Goal: Information Seeking & Learning: Learn about a topic

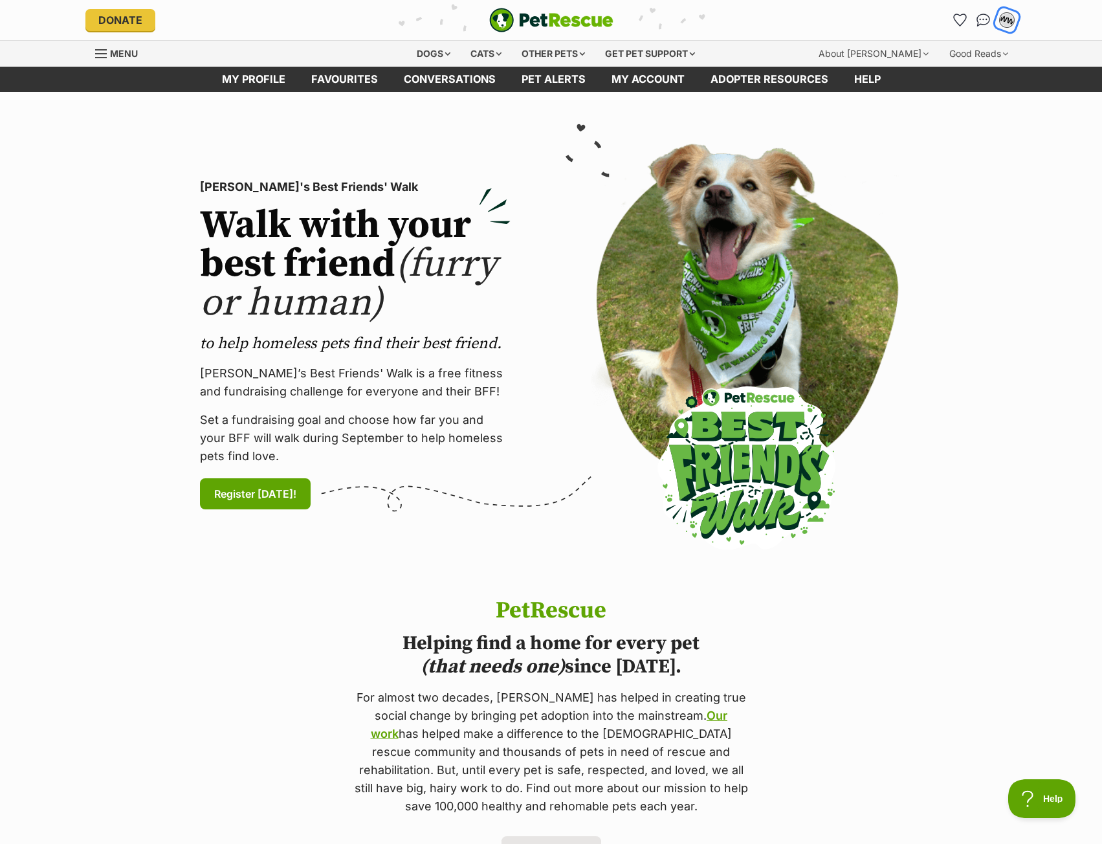
click at [1009, 23] on div "WW" at bounding box center [1006, 20] width 17 height 17
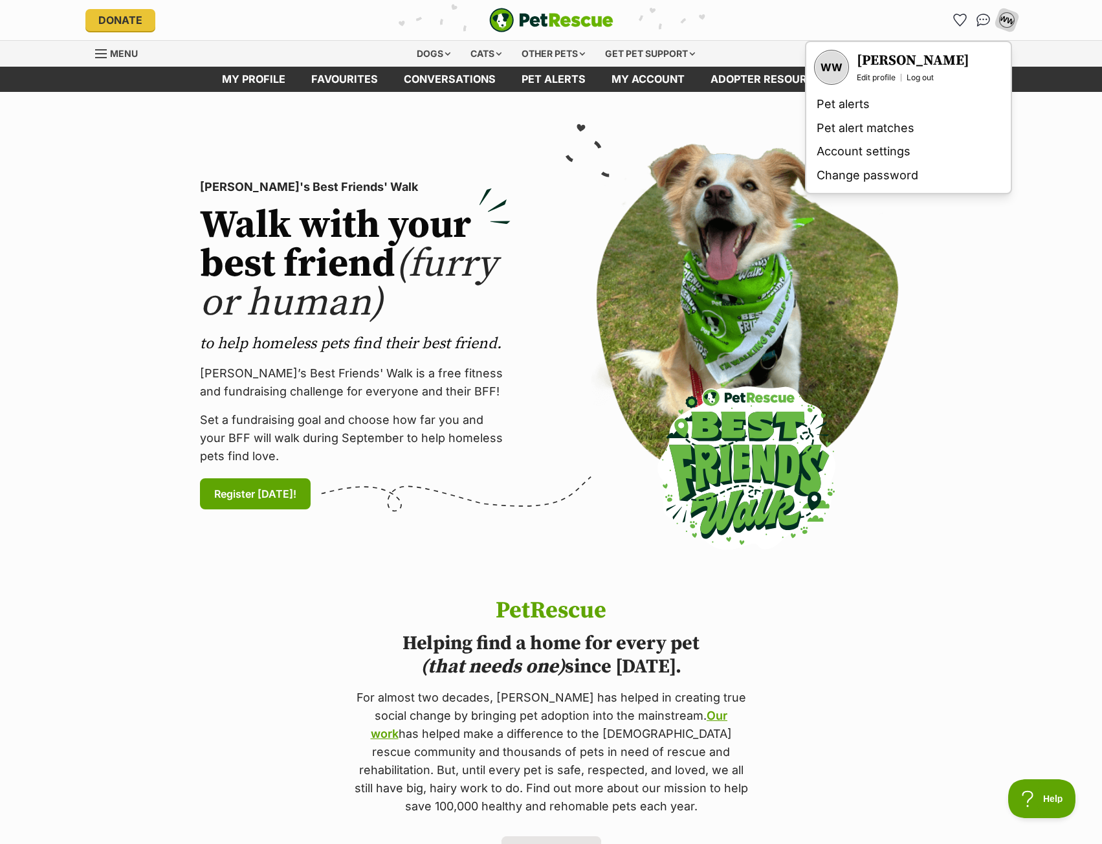
click at [930, 256] on div at bounding box center [747, 345] width 371 height 402
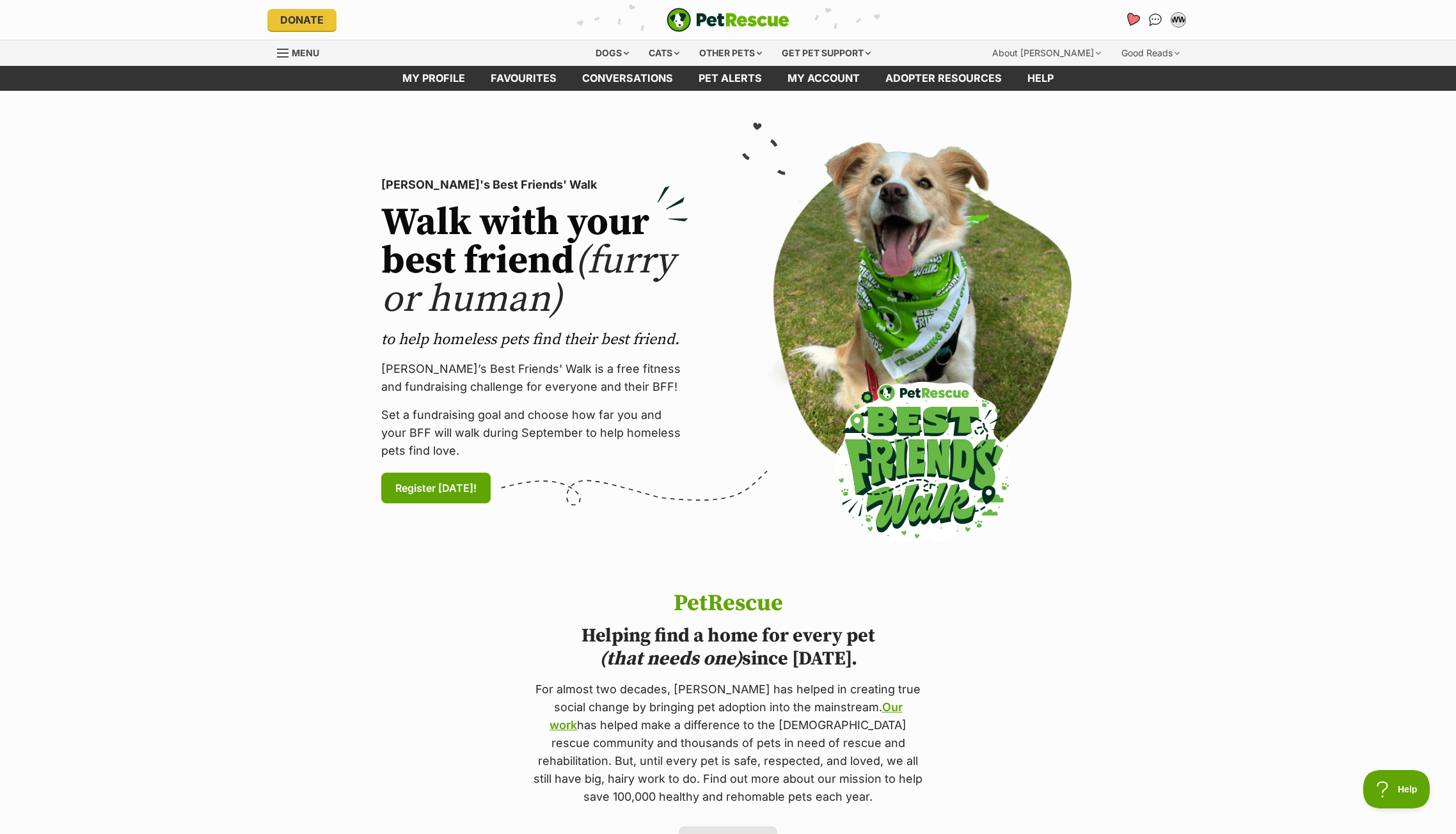
click at [1088, 18] on icon "Favourites" at bounding box center [1133, 19] width 16 height 15
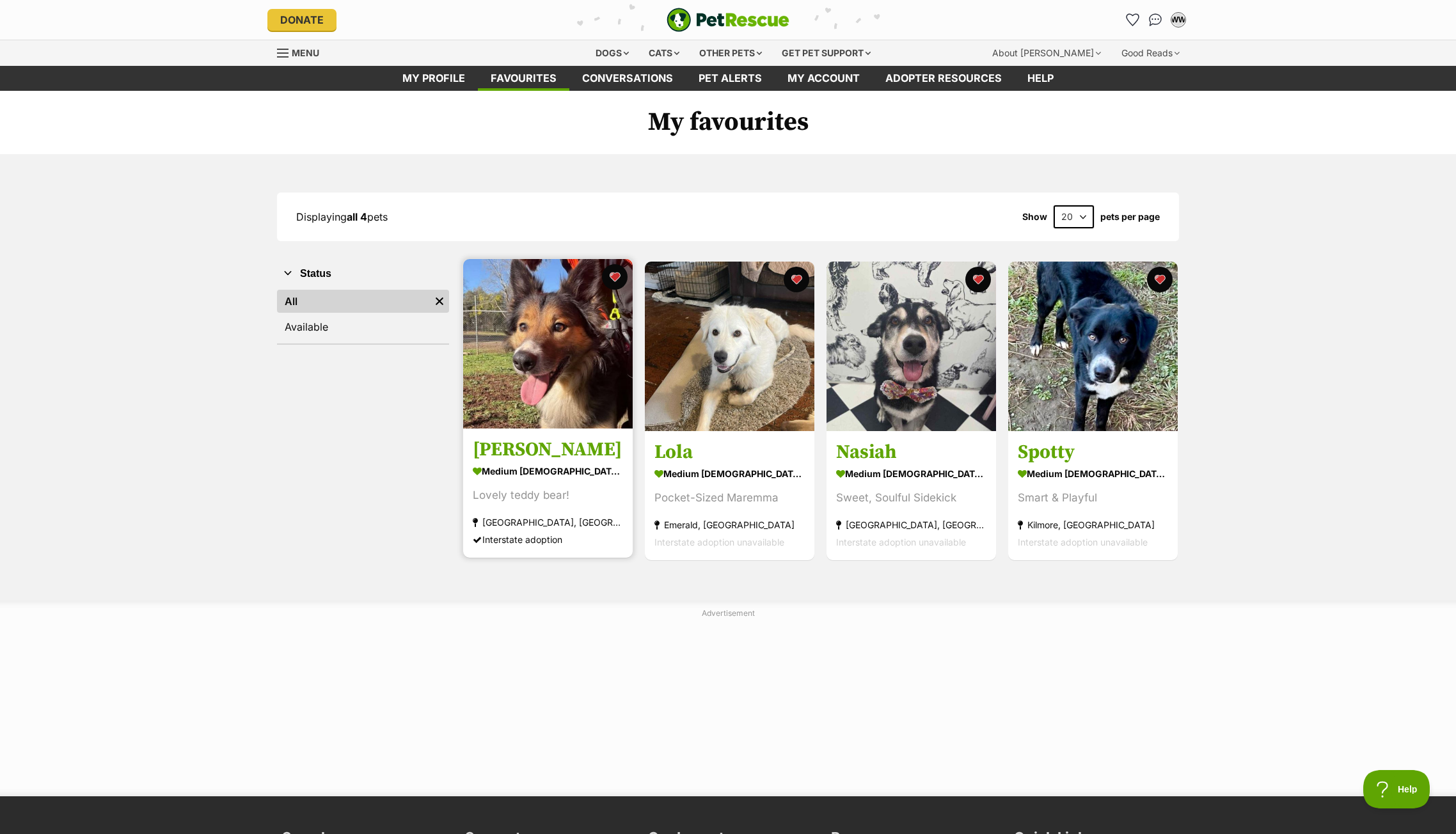
click at [552, 399] on img at bounding box center [547, 343] width 169 height 169
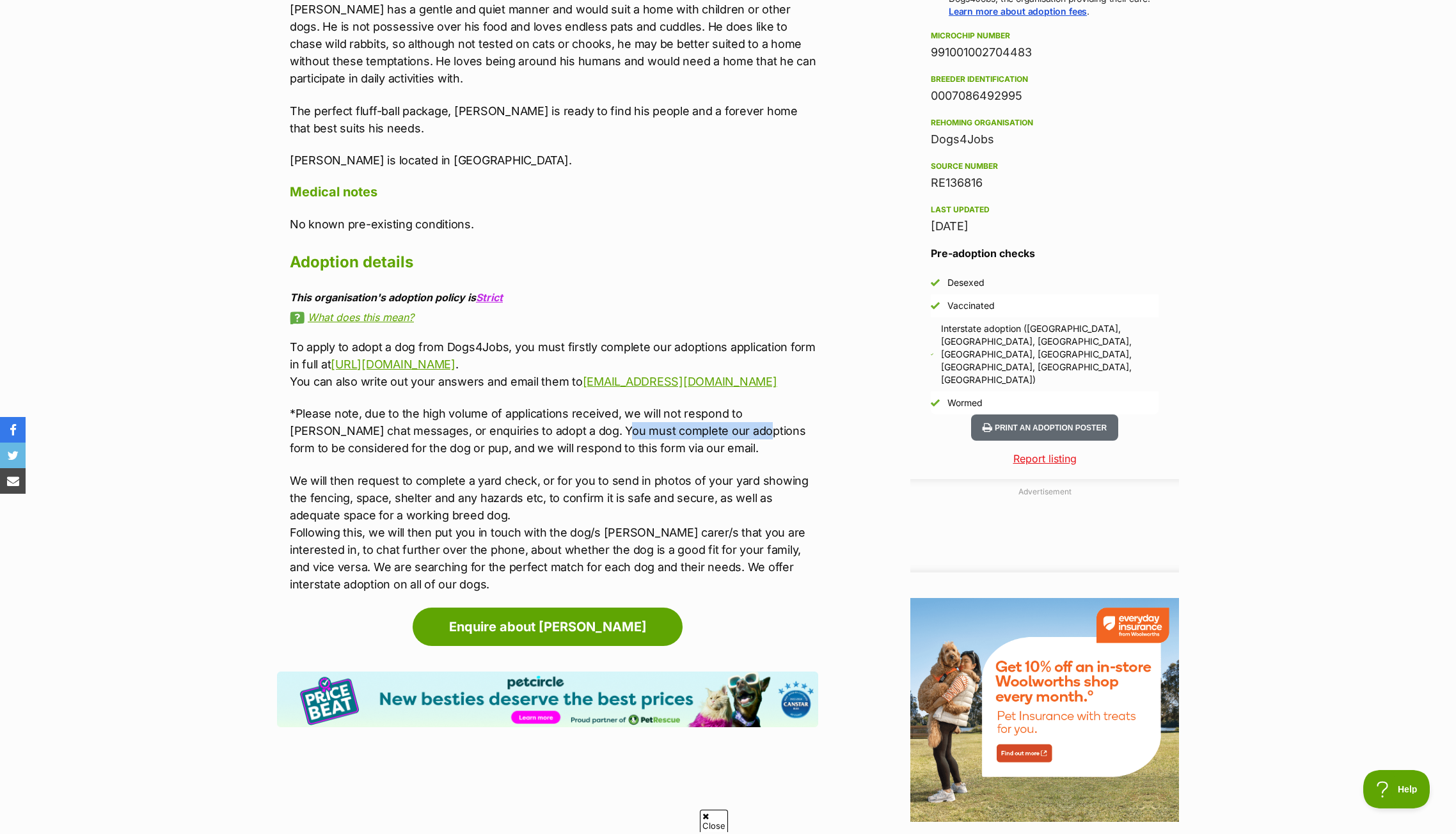
drag, startPoint x: 557, startPoint y: 431, endPoint x: 690, endPoint y: 429, distance: 133.0
click at [690, 429] on p "*Please note, due to the high volume of applications received, we will not resp…" at bounding box center [554, 431] width 528 height 51
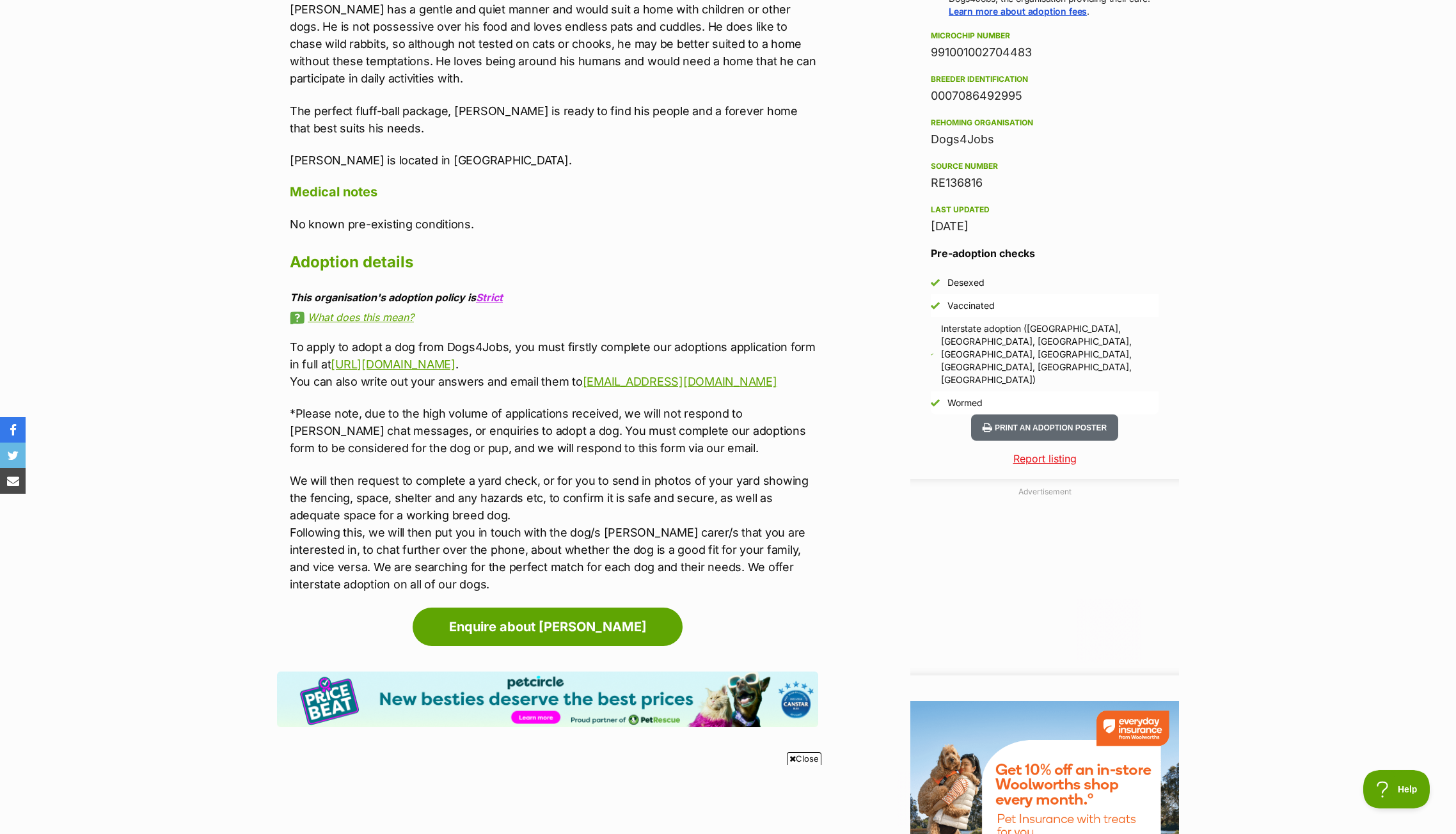
click at [505, 442] on p "*Please note, due to the high volume of applications received, we will not resp…" at bounding box center [554, 431] width 528 height 51
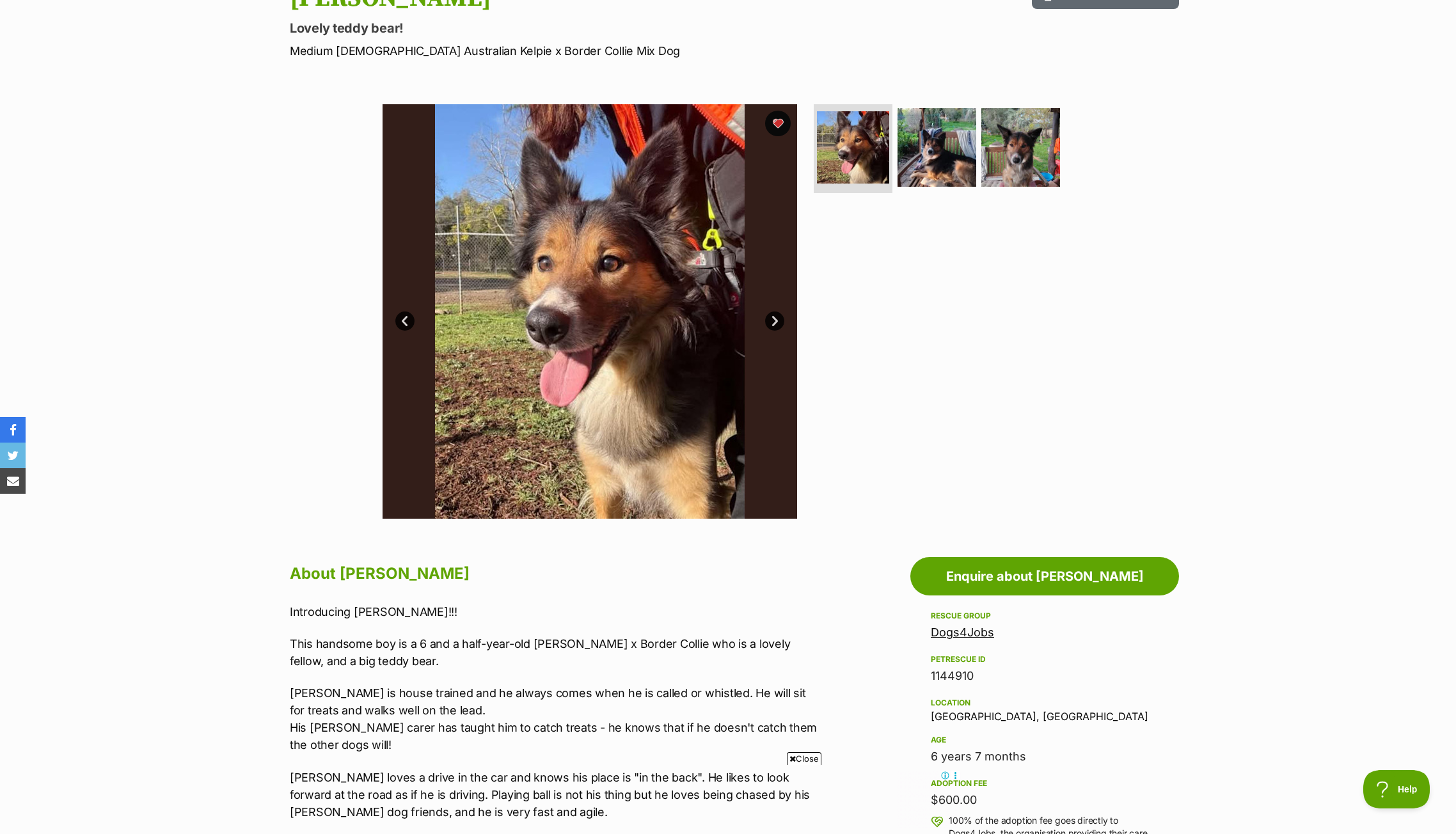
scroll to position [164, 0]
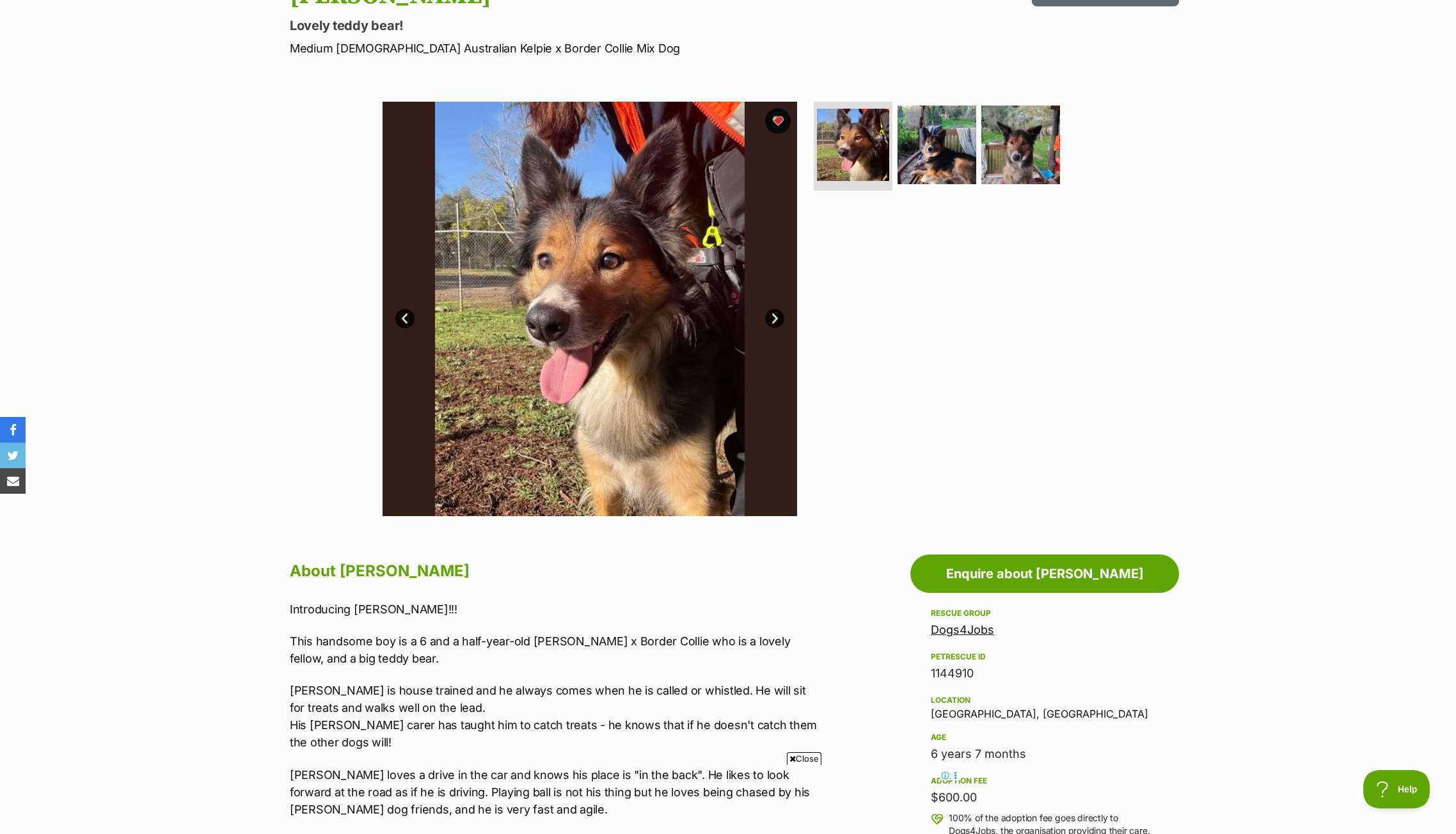
click at [777, 317] on link "Next" at bounding box center [774, 318] width 19 height 19
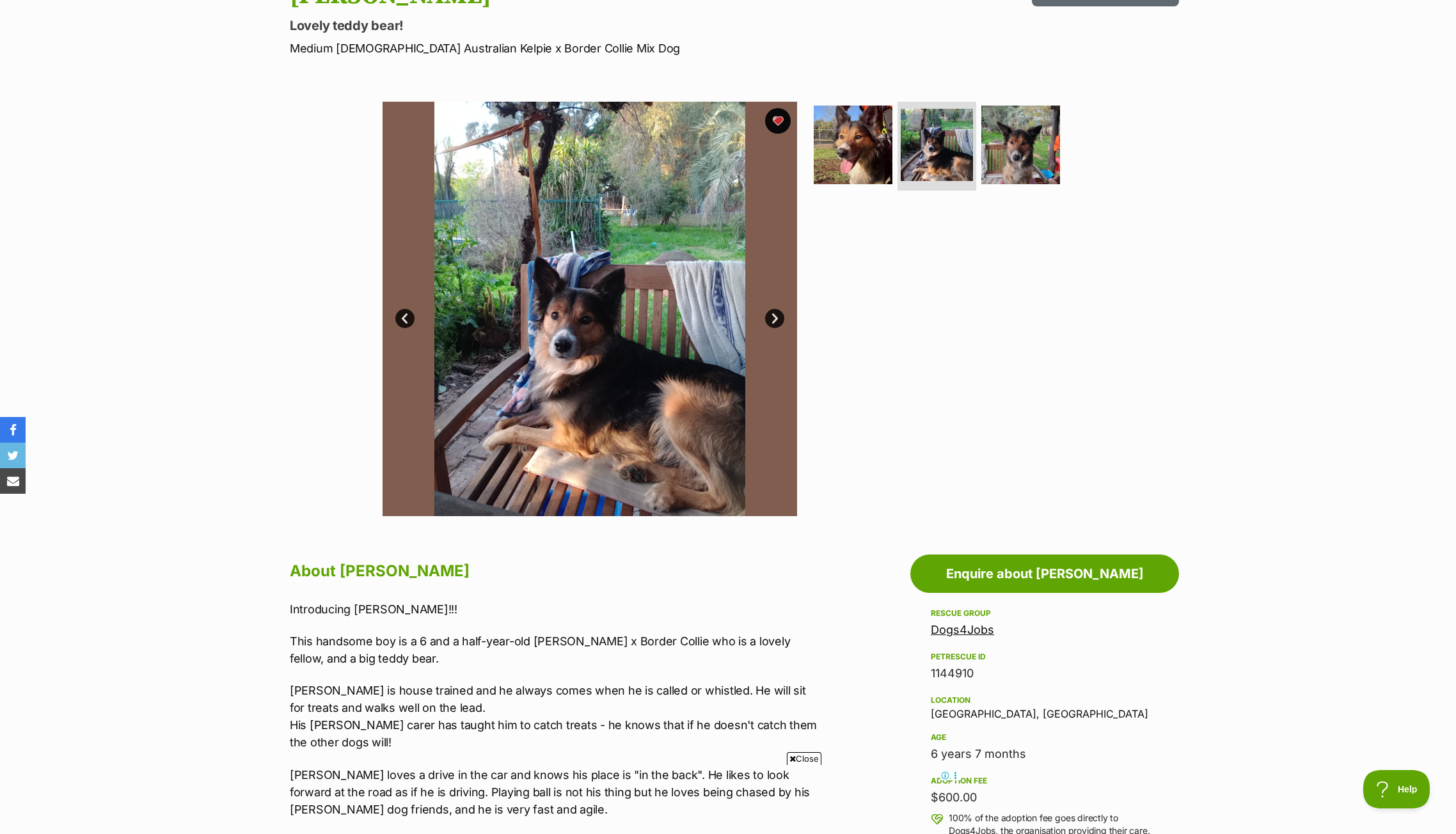
click at [777, 317] on link "Next" at bounding box center [774, 318] width 19 height 19
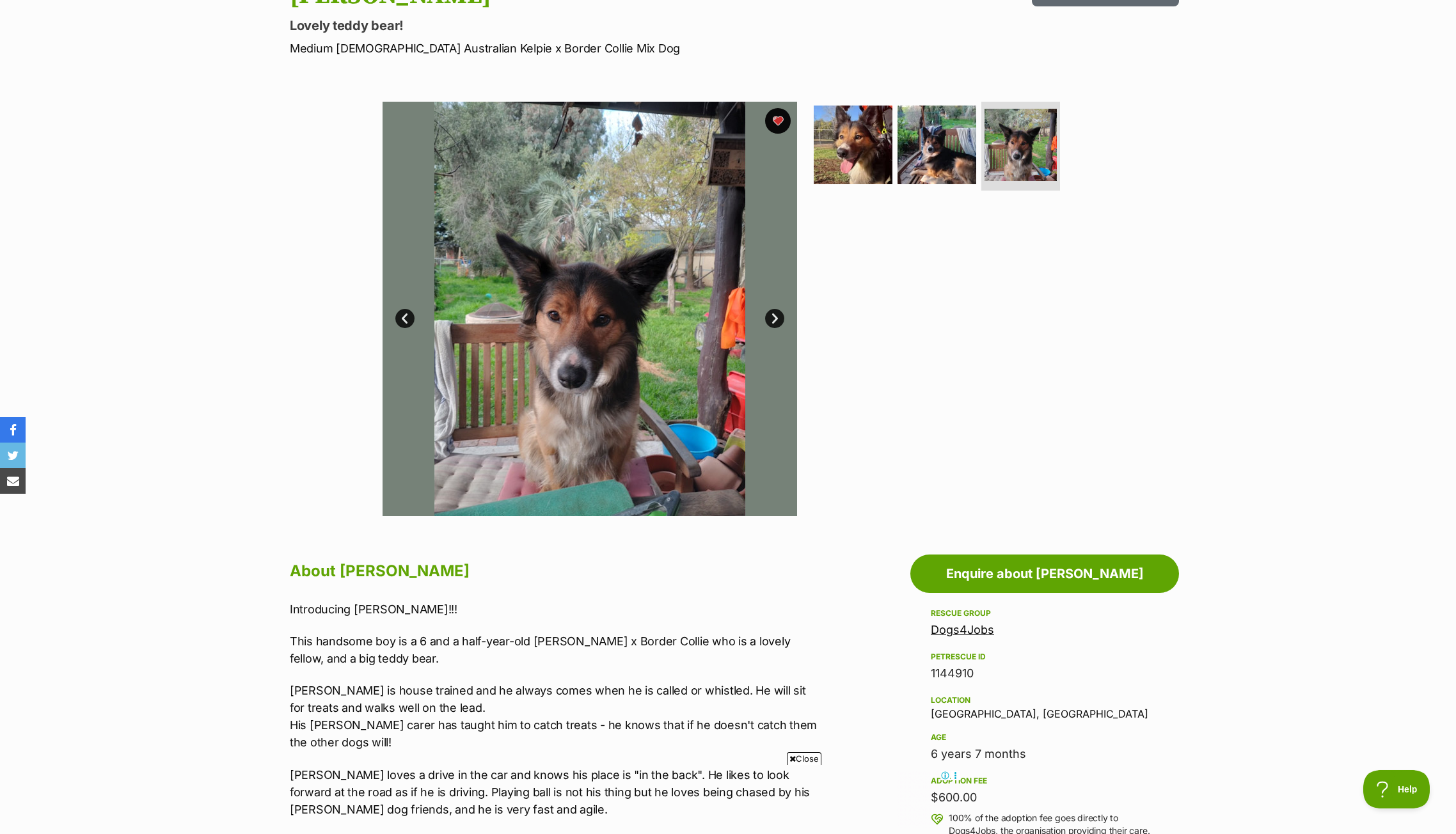
click at [777, 317] on link "Next" at bounding box center [774, 318] width 19 height 19
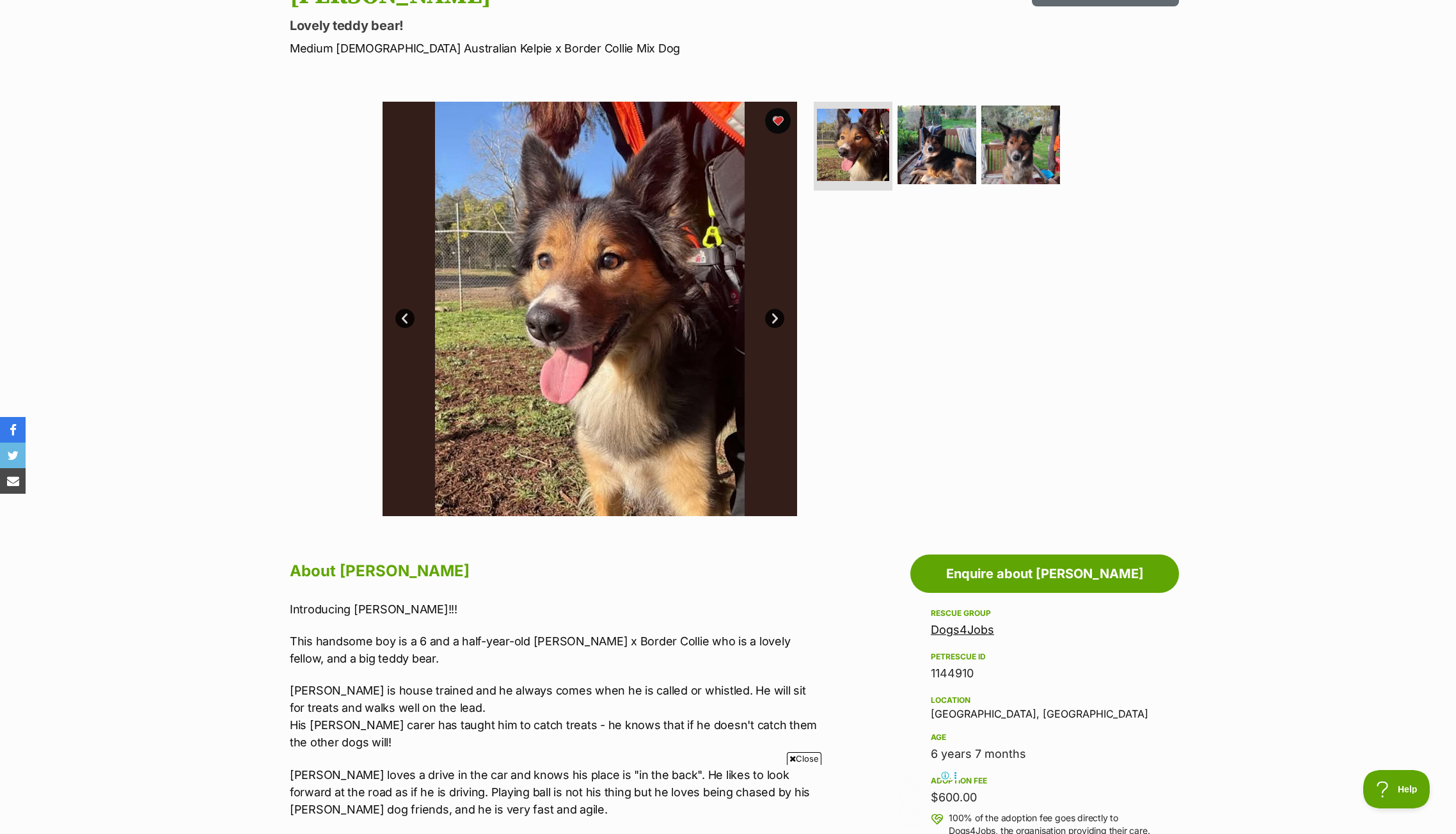
click at [777, 317] on link "Next" at bounding box center [774, 318] width 19 height 19
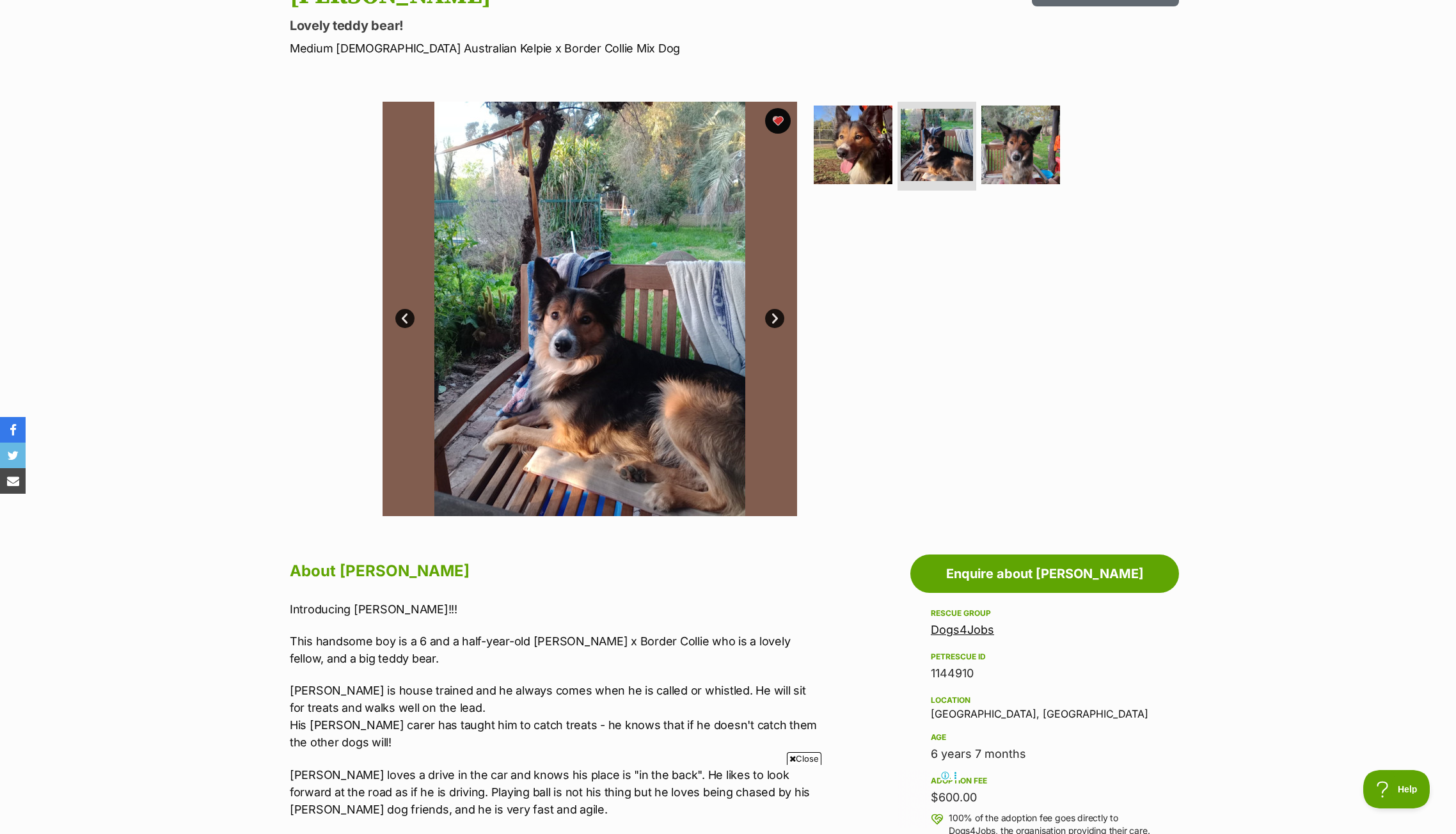
click at [777, 317] on link "Next" at bounding box center [774, 318] width 19 height 19
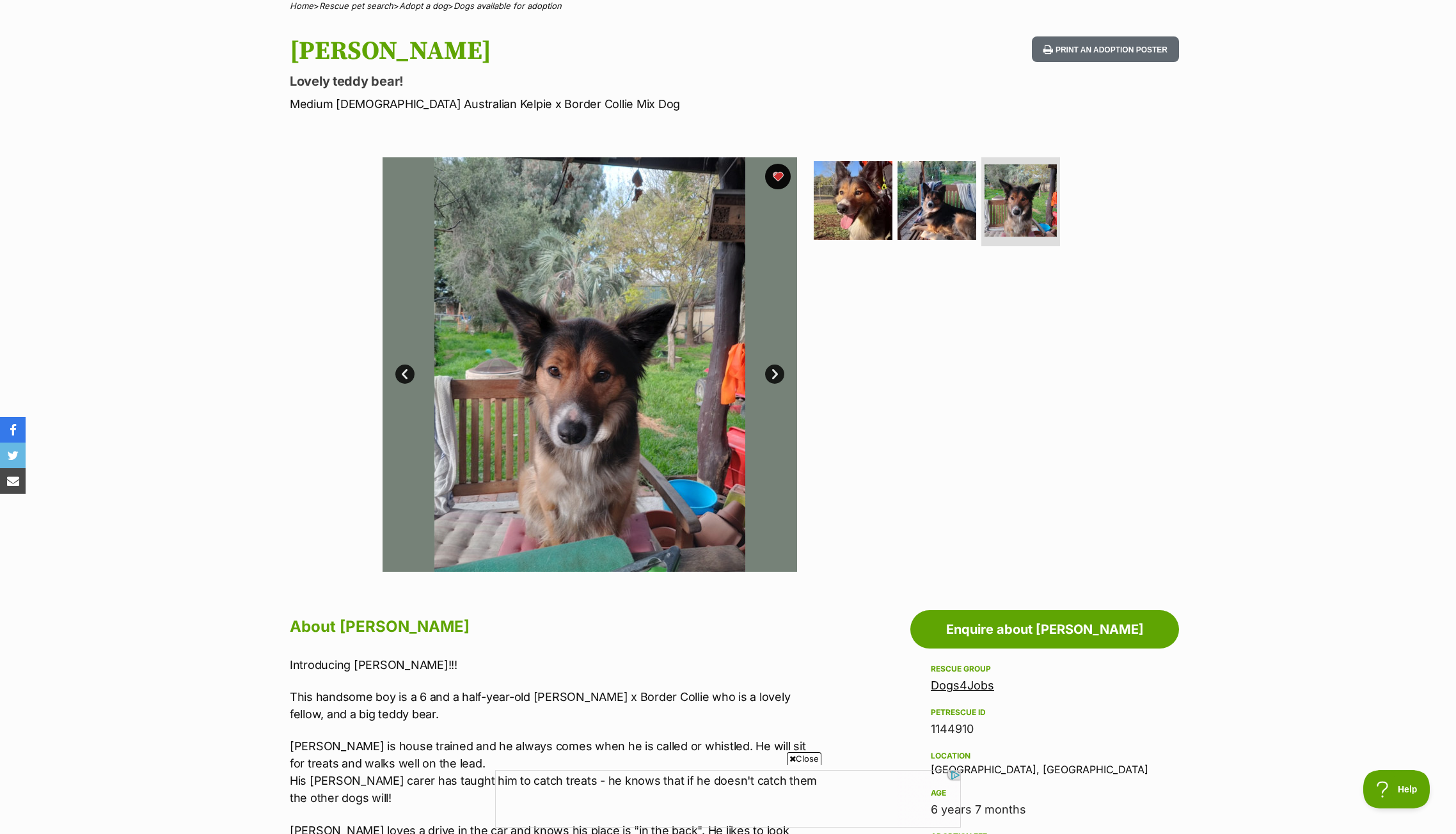
scroll to position [68, 0]
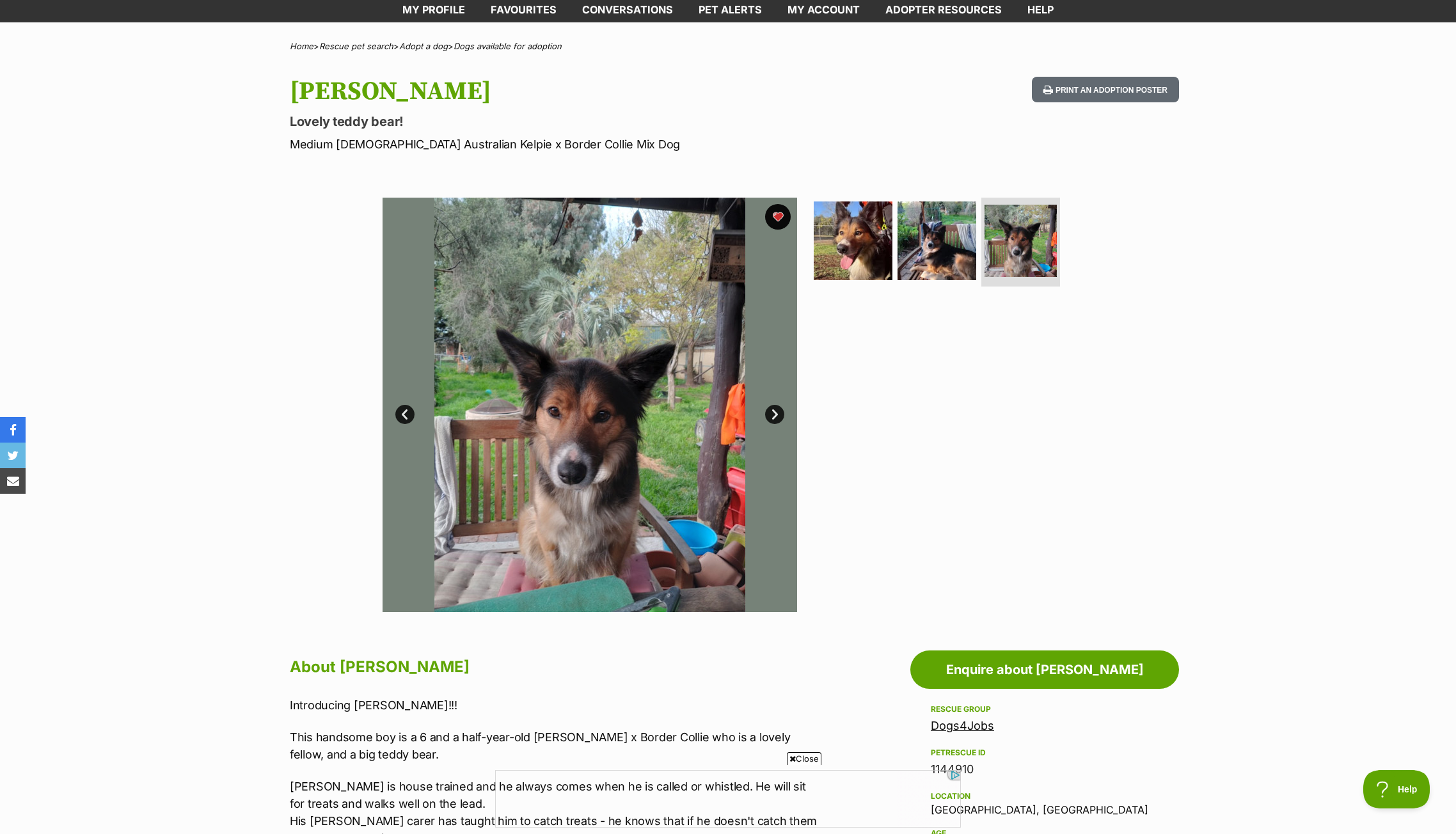
click at [774, 410] on link "Next" at bounding box center [774, 414] width 19 height 19
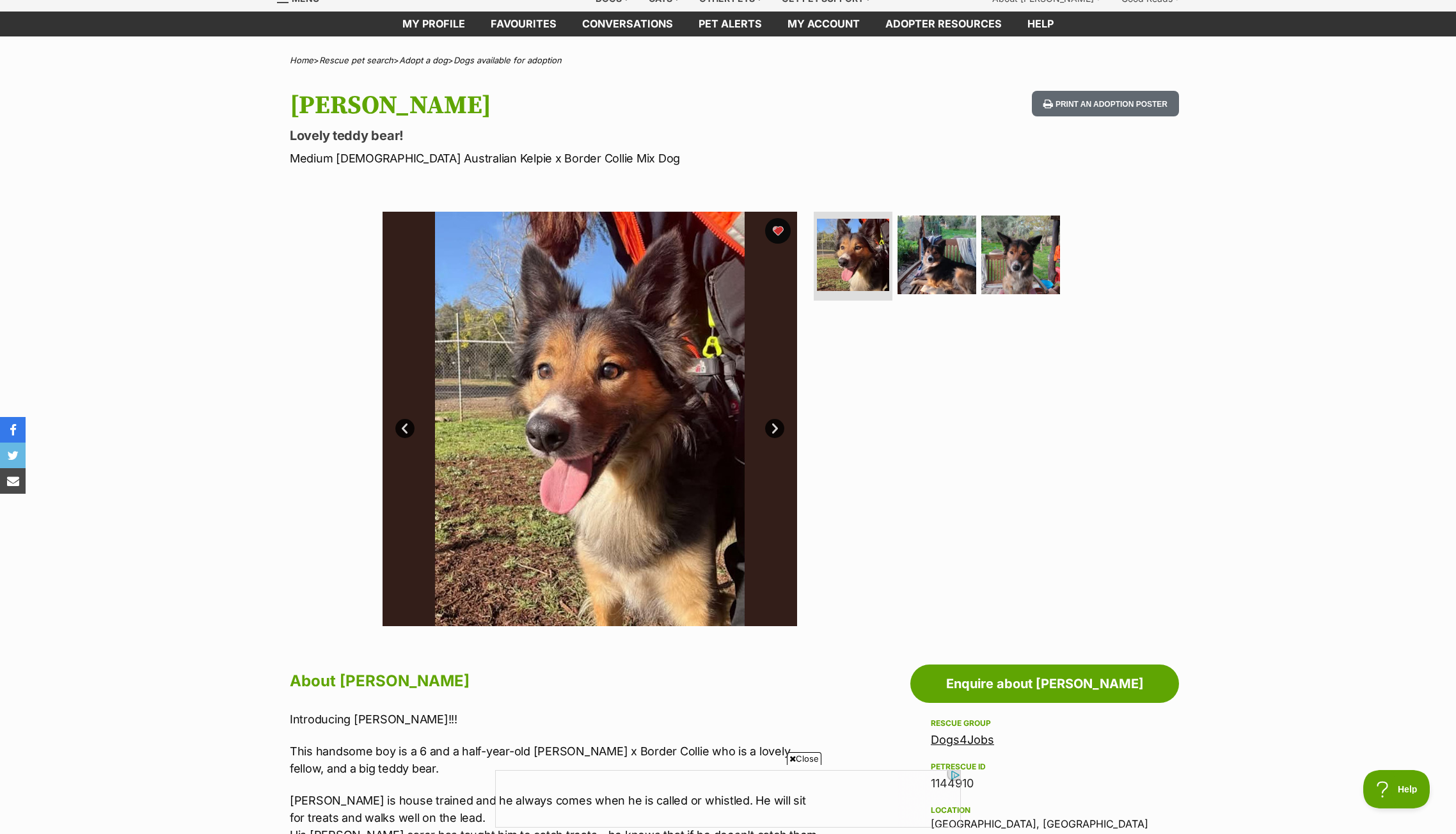
scroll to position [43, 0]
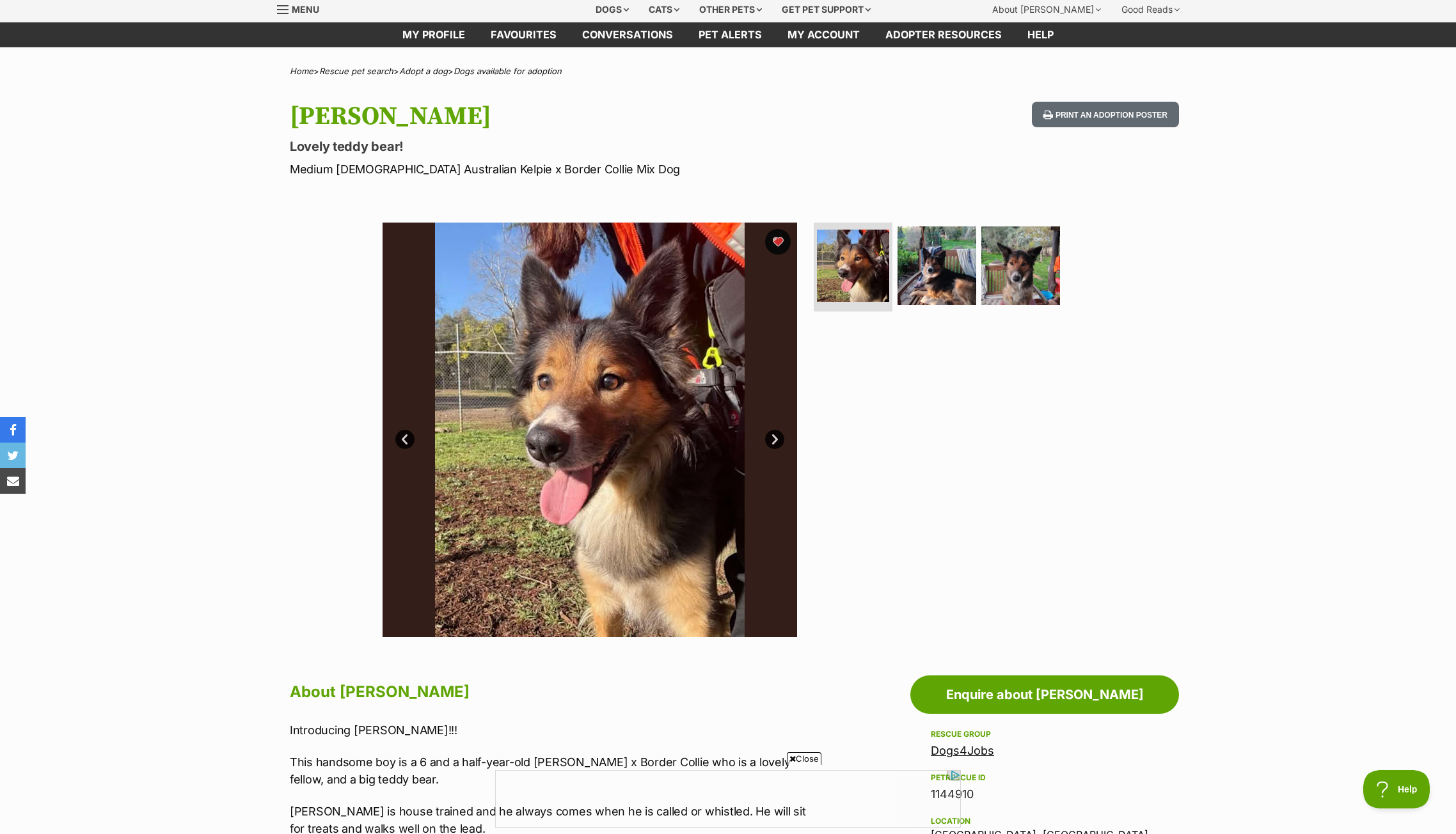
click at [775, 438] on link "Next" at bounding box center [774, 439] width 19 height 19
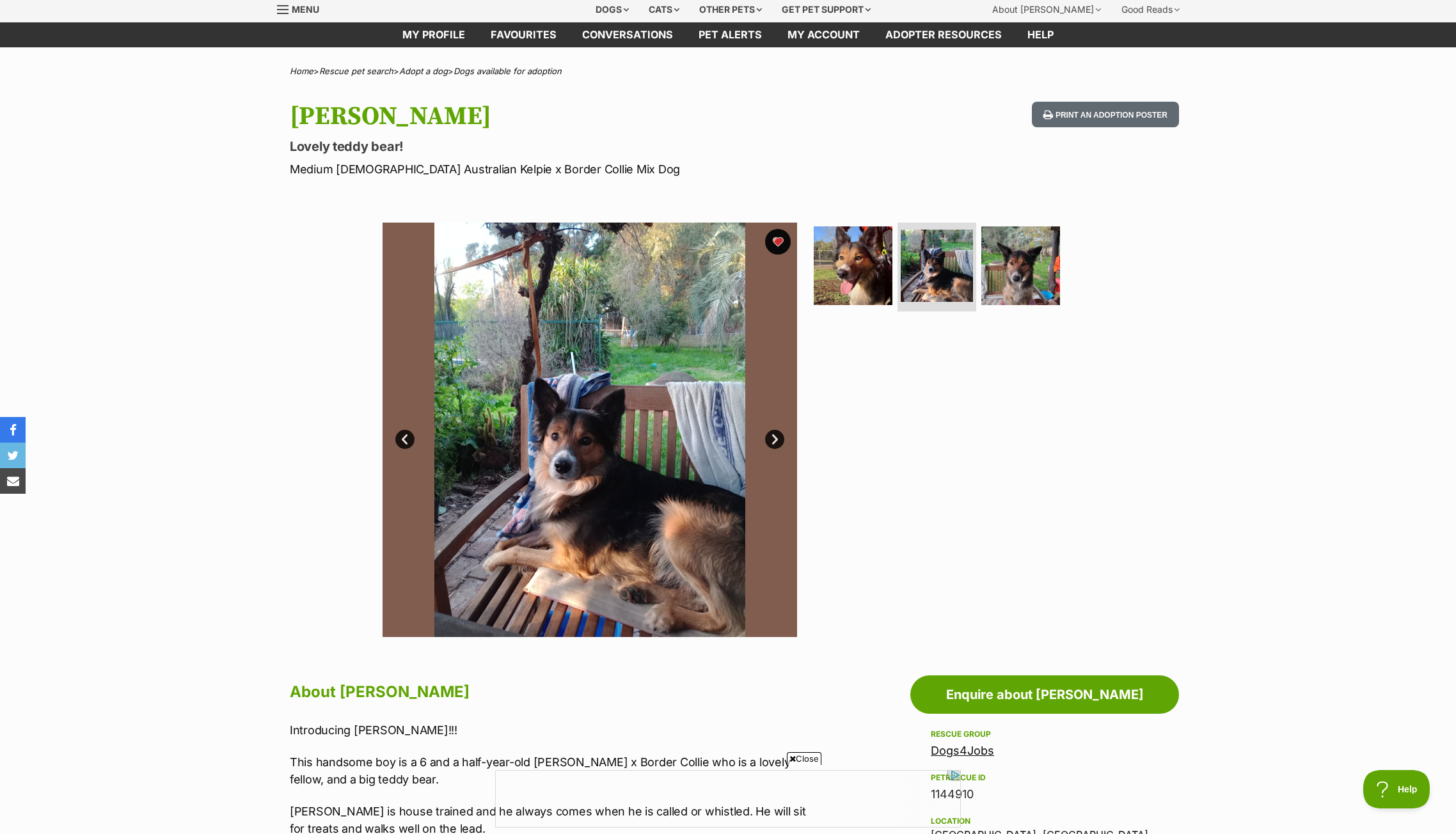
click at [775, 438] on link "Next" at bounding box center [774, 439] width 19 height 19
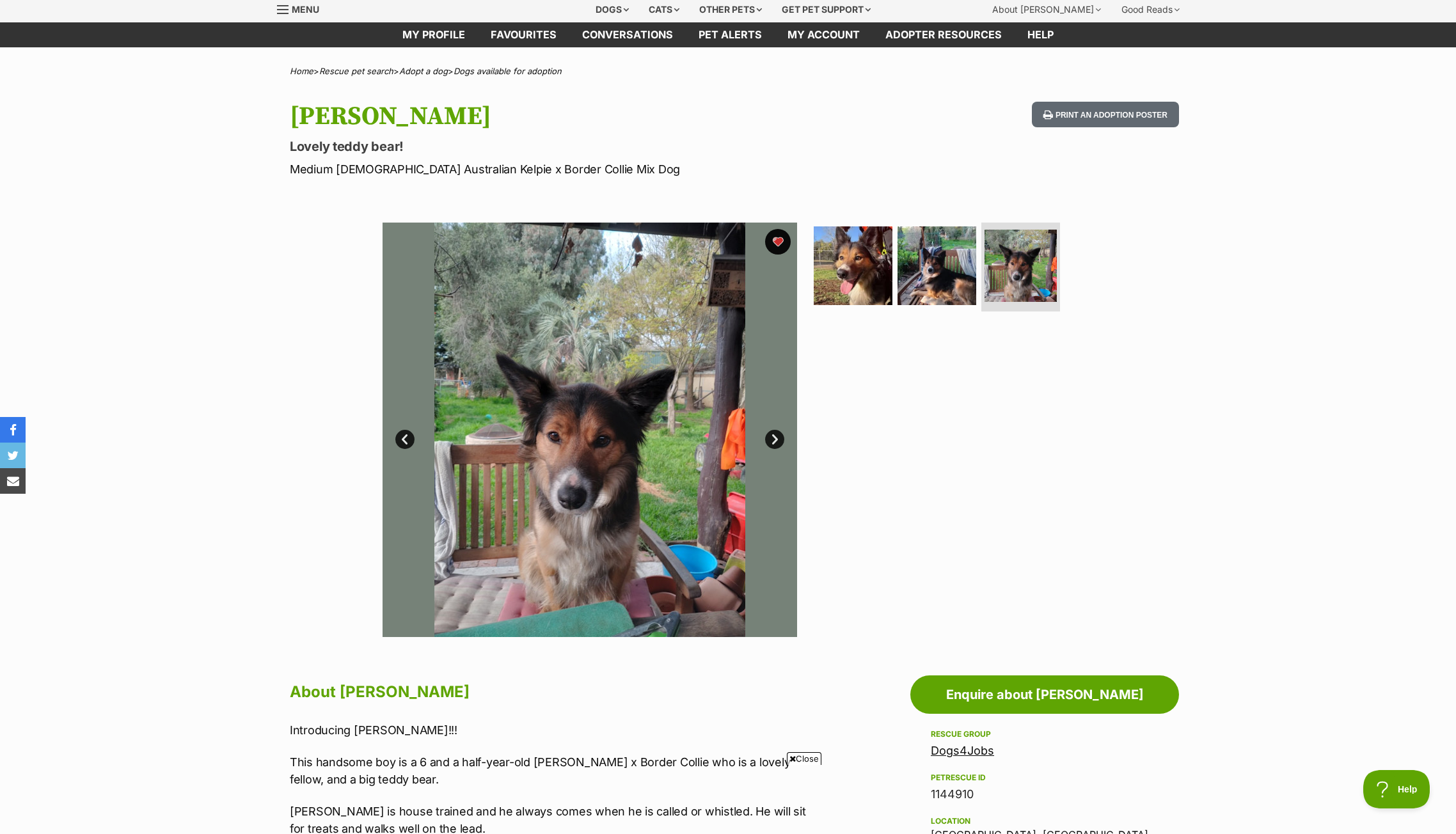
scroll to position [0, 0]
click at [773, 442] on link "Next" at bounding box center [774, 439] width 19 height 19
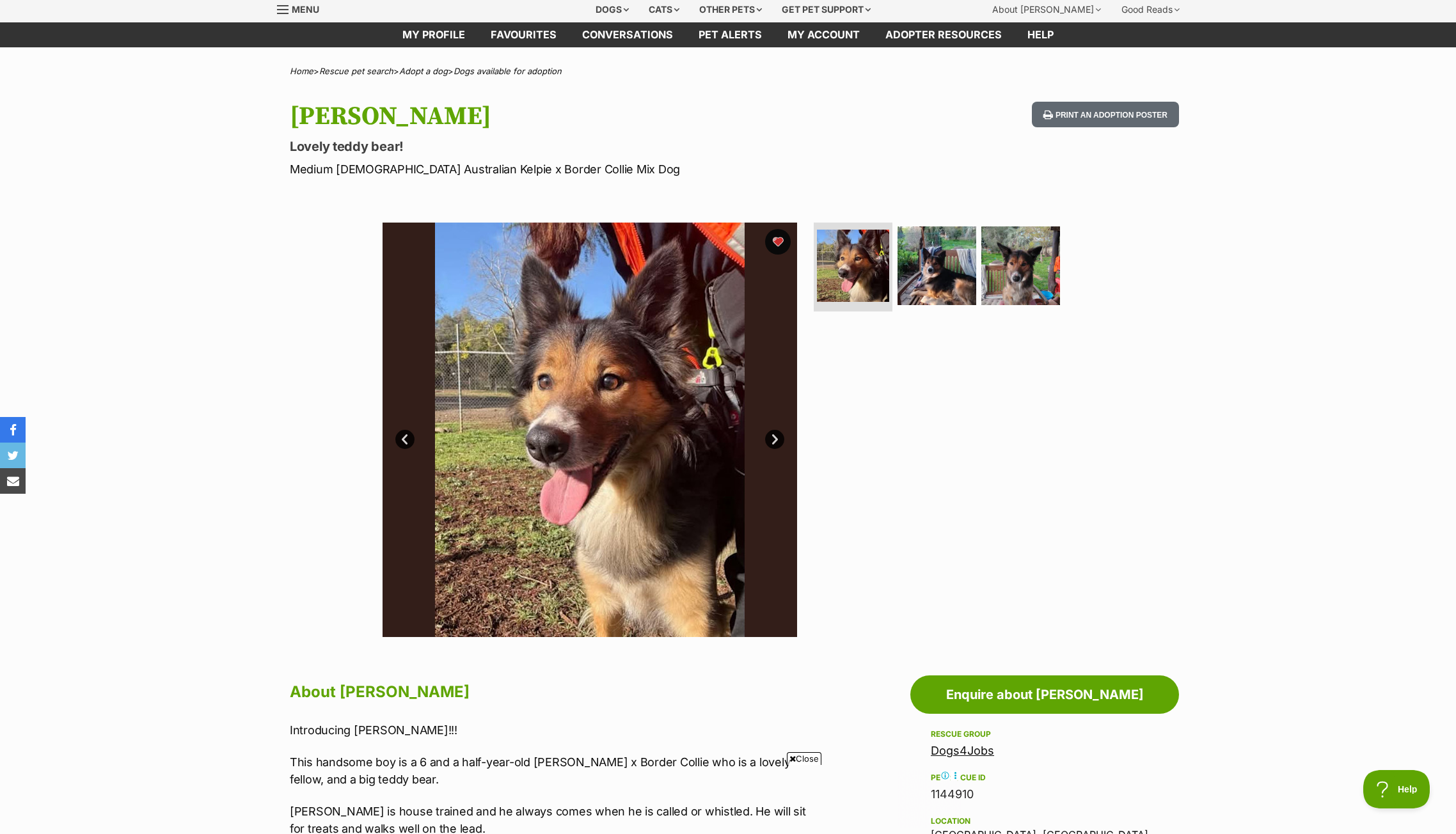
click at [773, 442] on link "Next" at bounding box center [774, 439] width 19 height 19
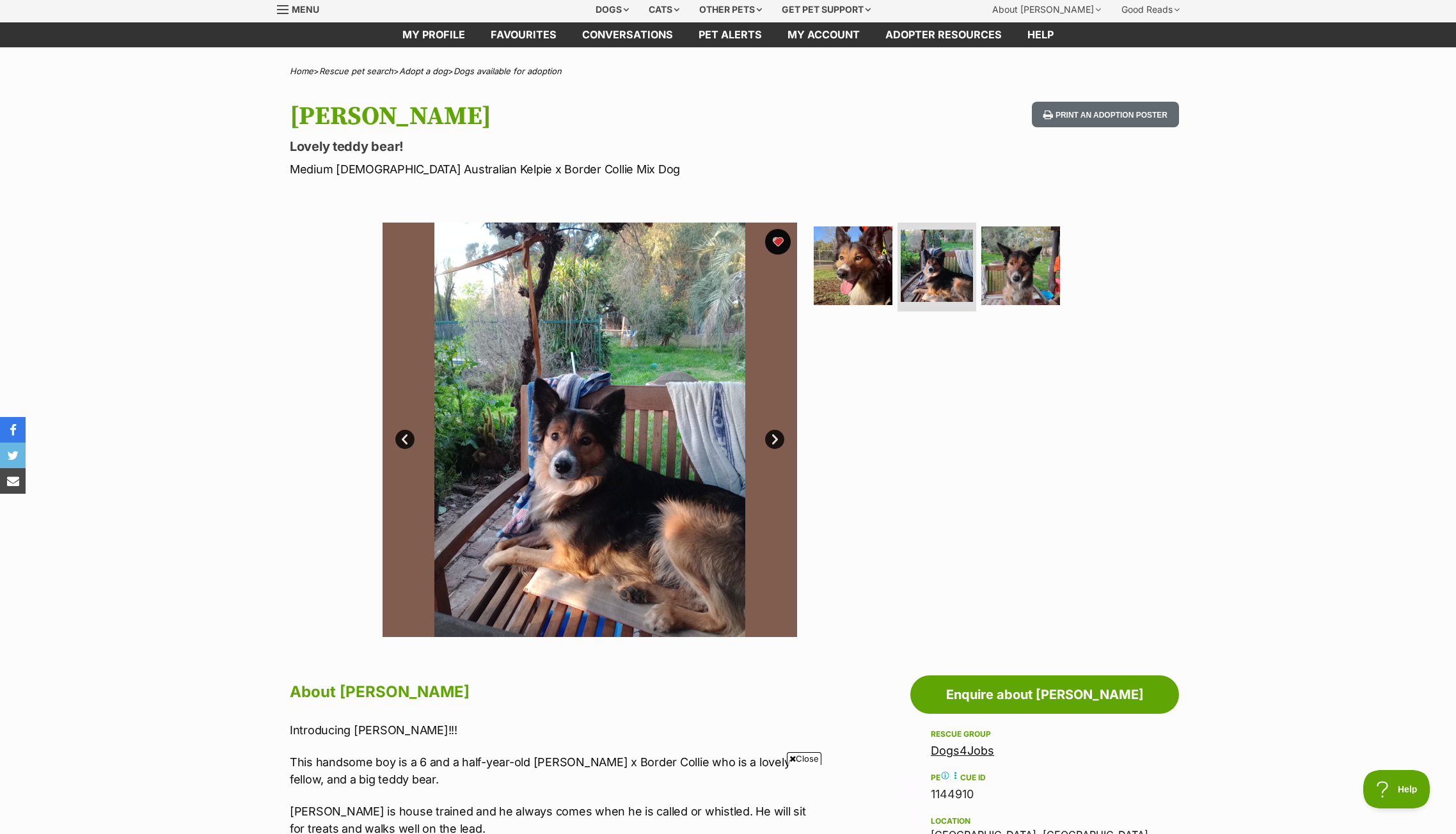
click at [773, 442] on link "Next" at bounding box center [774, 439] width 19 height 19
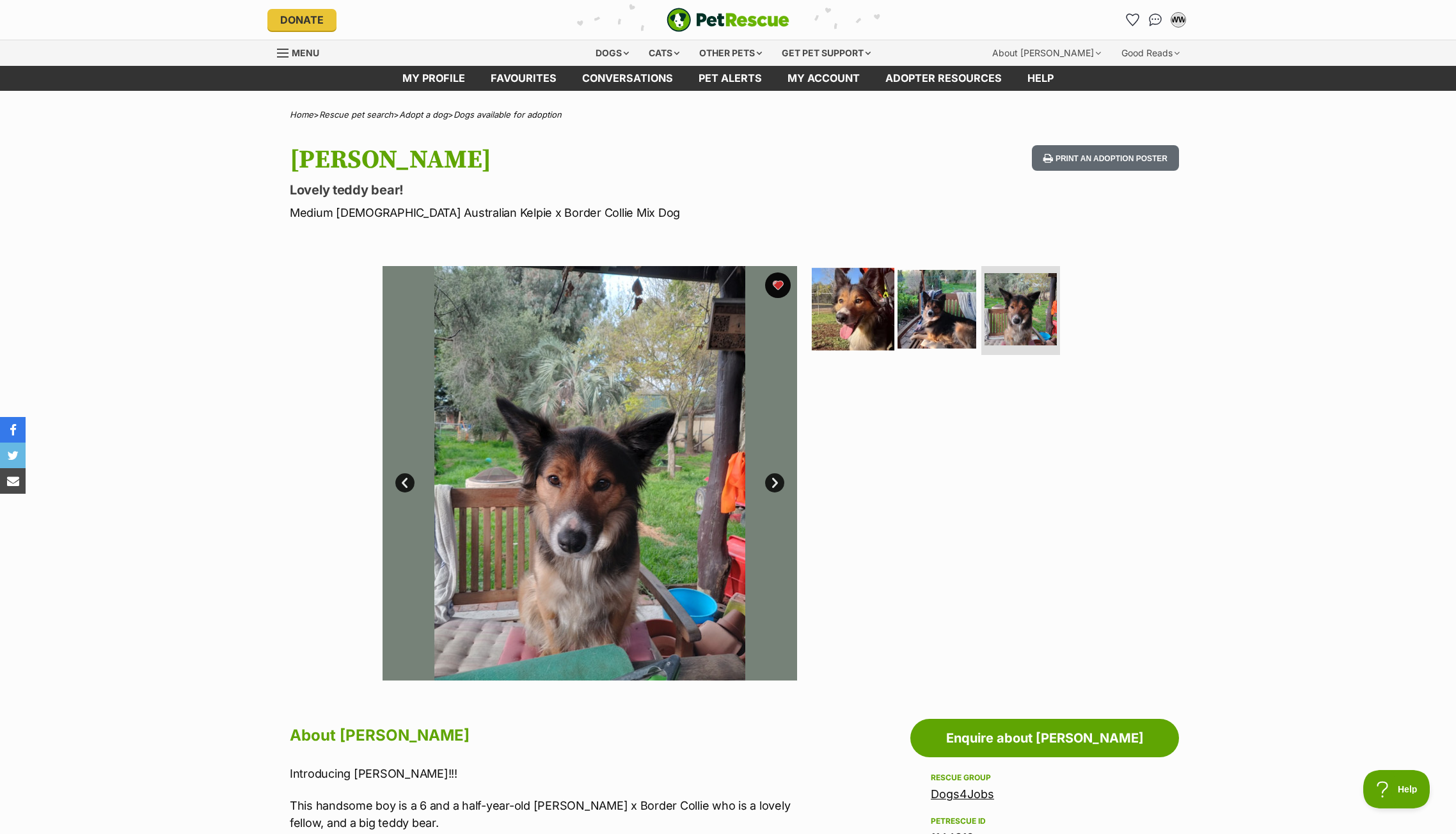
click at [865, 329] on img at bounding box center [852, 307] width 82 height 82
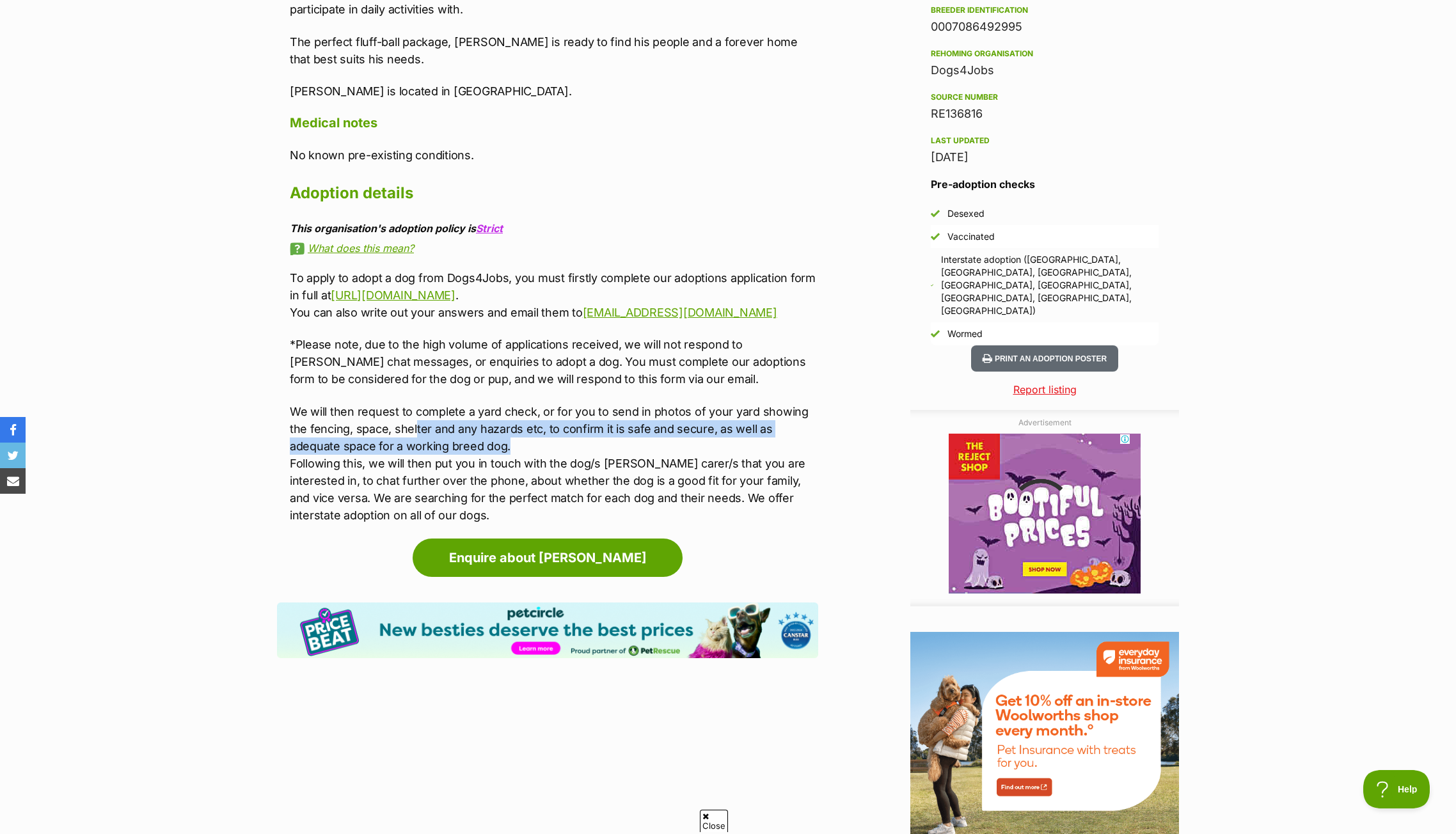
drag, startPoint x: 439, startPoint y: 442, endPoint x: 526, endPoint y: 447, distance: 87.1
click at [526, 447] on p "We will then request to complete a yard check, or for you to send in photos of …" at bounding box center [554, 463] width 528 height 121
click at [517, 446] on p "We will then request to complete a yard check, or for you to send in photos of …" at bounding box center [554, 463] width 528 height 121
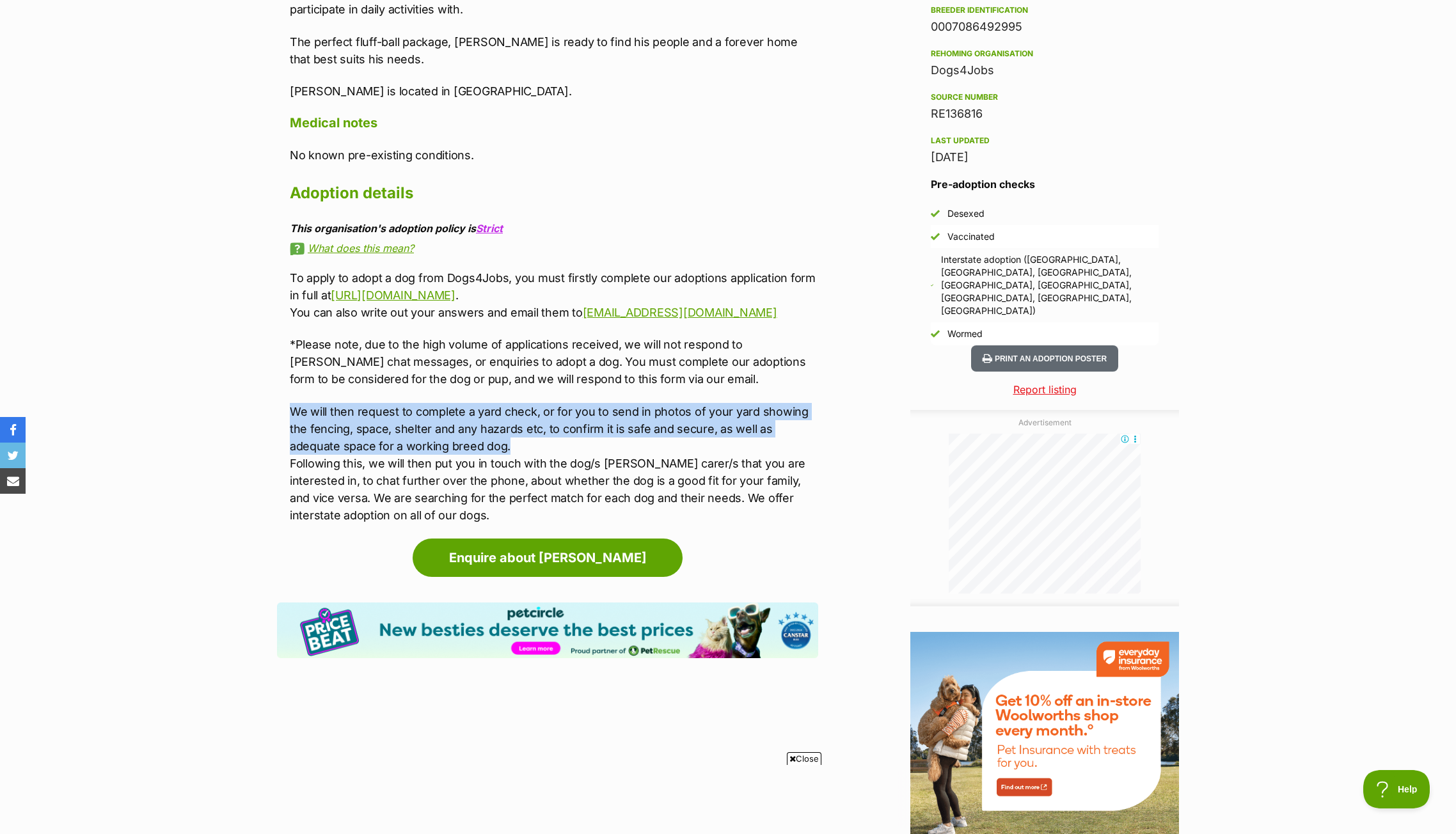
drag, startPoint x: 508, startPoint y: 446, endPoint x: 291, endPoint y: 407, distance: 220.5
click at [291, 407] on p "We will then request to complete a yard check, or for you to send in photos of …" at bounding box center [554, 463] width 528 height 121
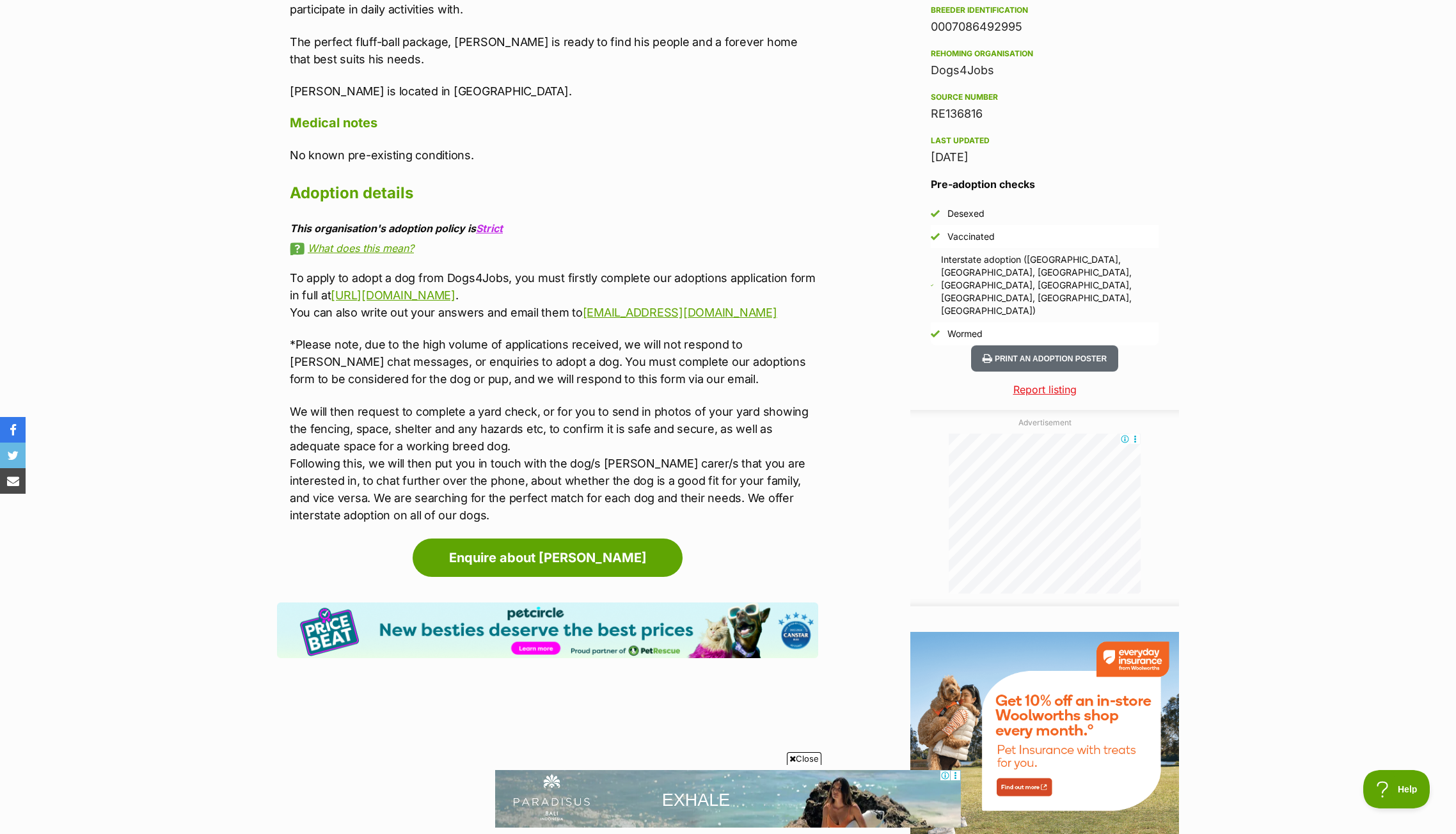
click at [608, 360] on p "*Please note, due to the high volume of applications received, we will not resp…" at bounding box center [554, 362] width 528 height 51
